Goal: Connect with others: Find contact information

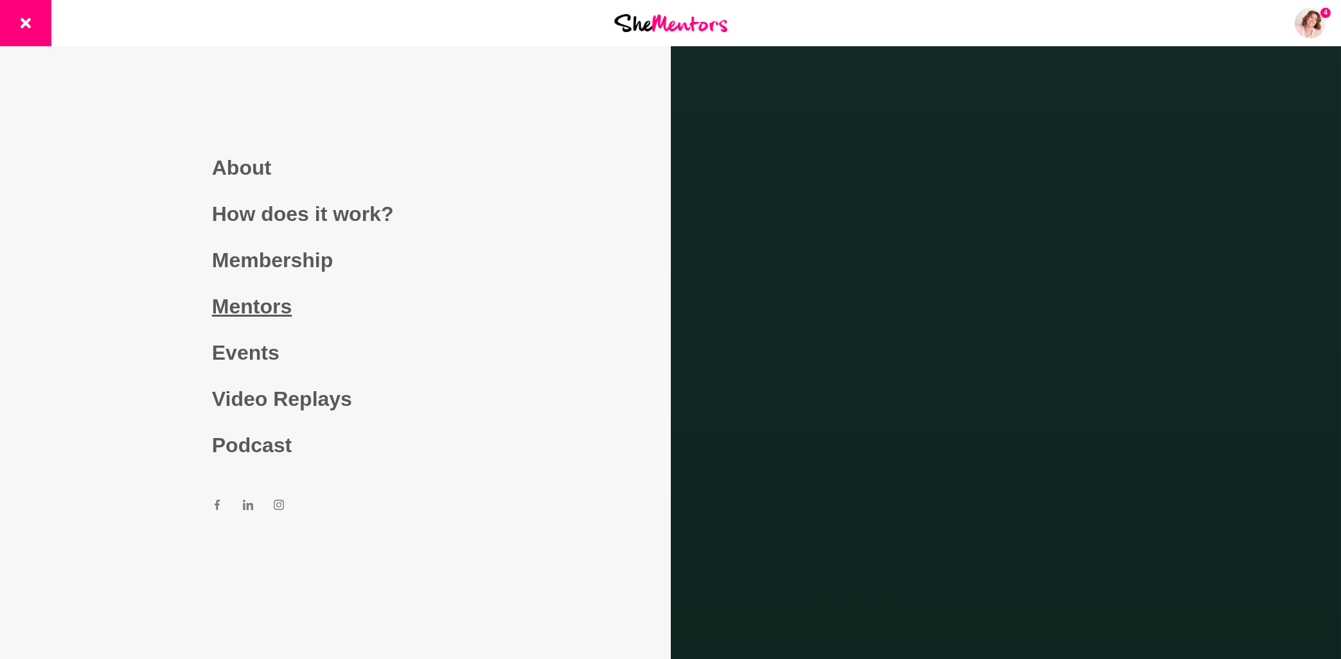
click at [245, 306] on link "Mentors" at bounding box center [335, 306] width 247 height 46
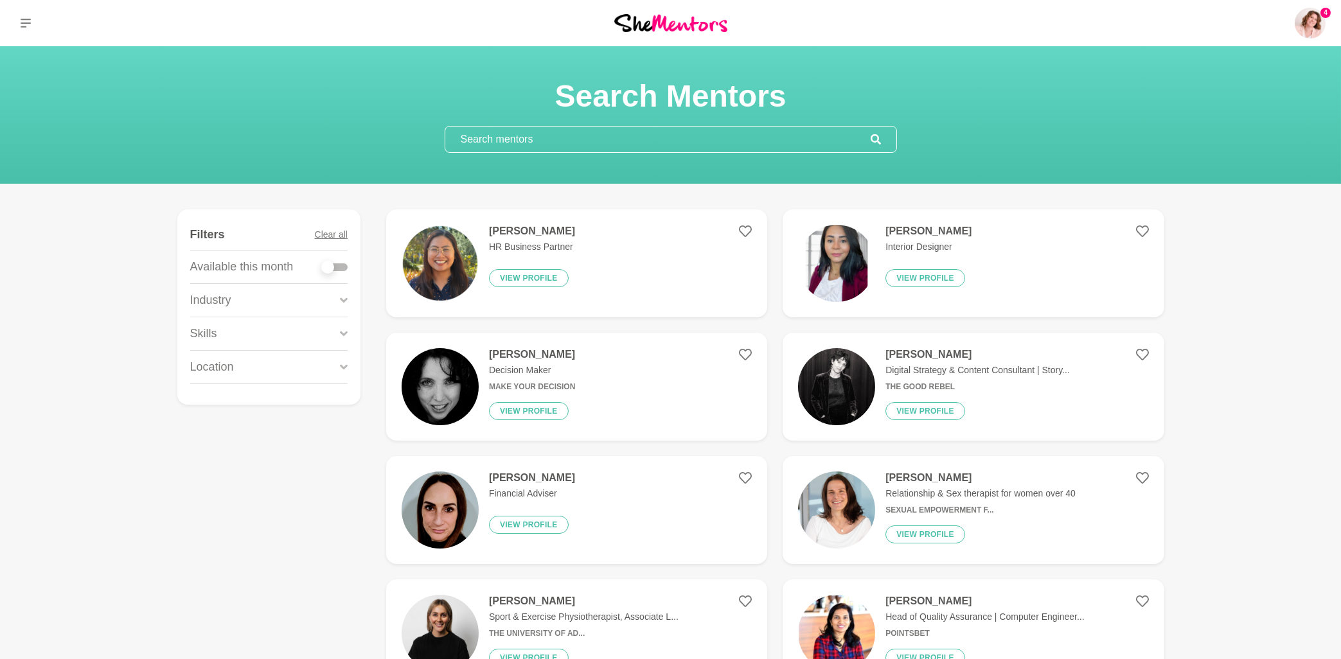
click at [484, 140] on input "text" at bounding box center [657, 140] width 425 height 26
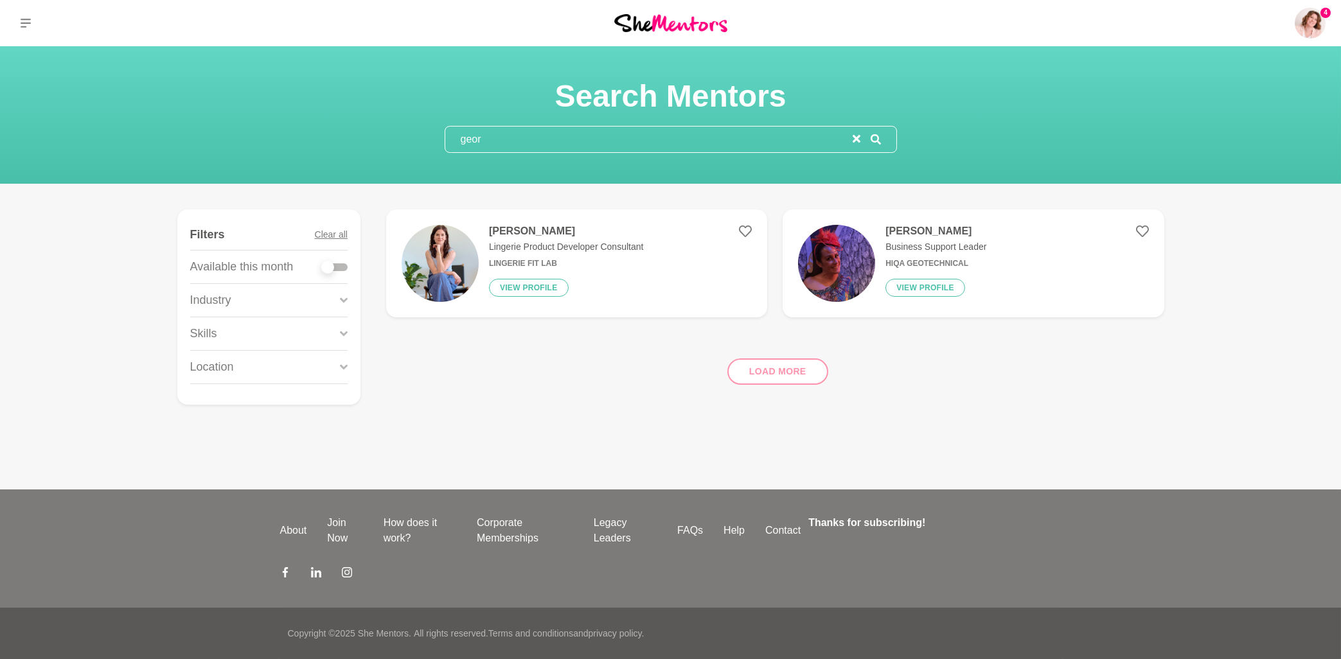
type input "geor"
click at [504, 229] on h4 "[PERSON_NAME]" at bounding box center [566, 231] width 154 height 13
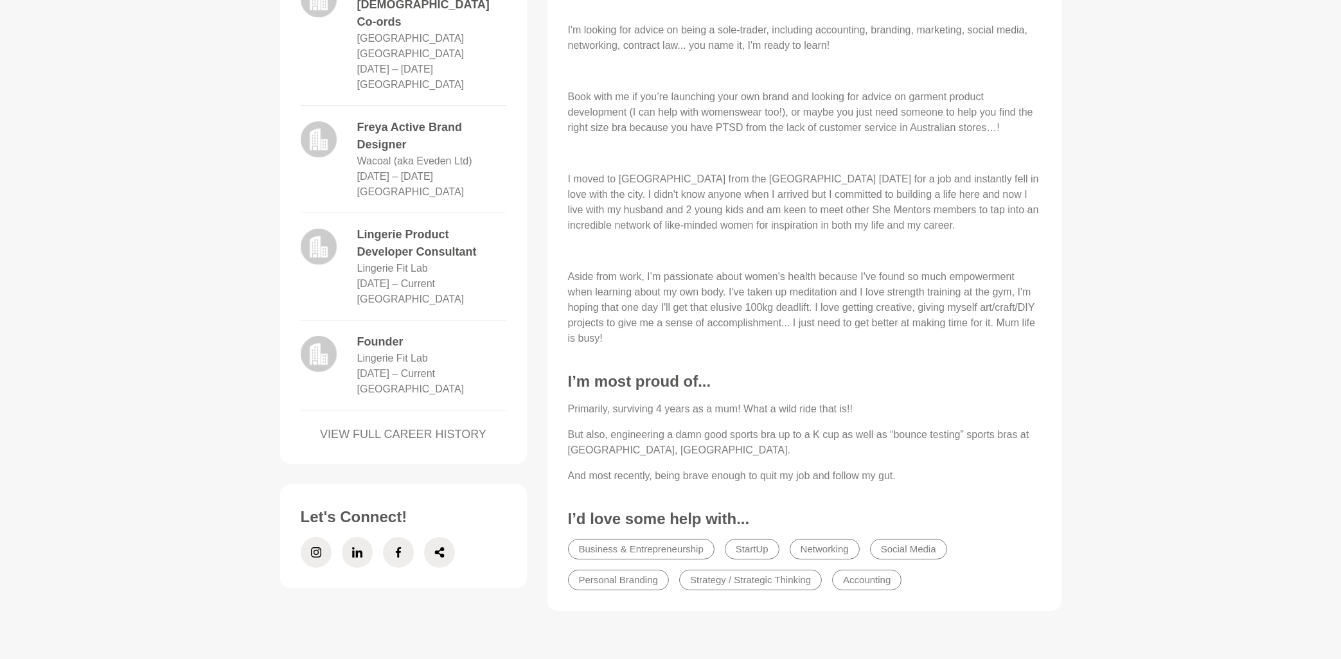
scroll to position [758, 0]
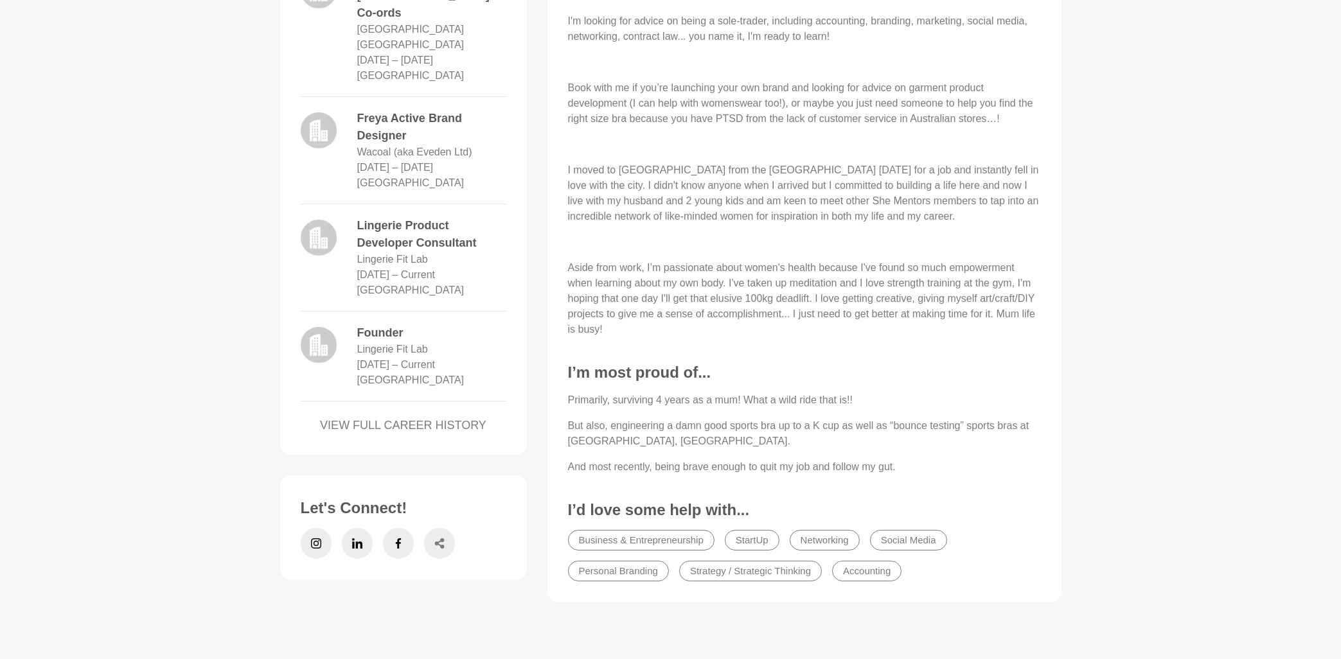
click at [445, 528] on span at bounding box center [439, 543] width 31 height 31
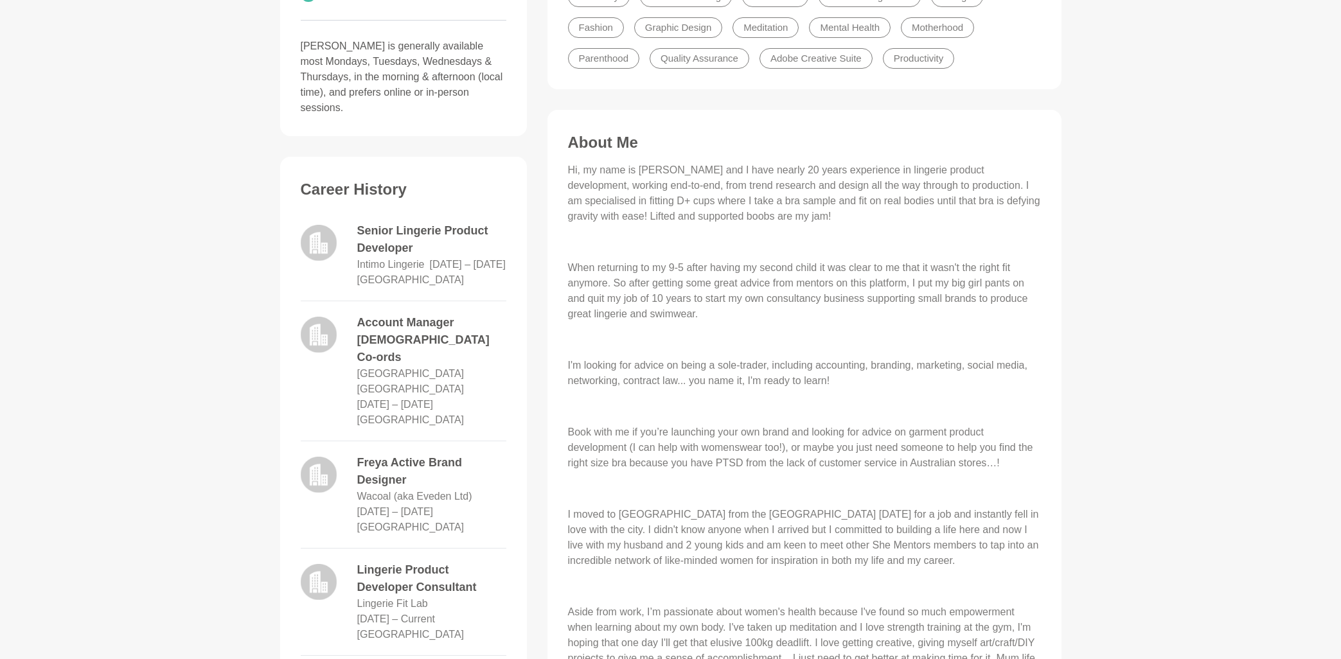
scroll to position [482, 0]
